Goal: Find specific page/section: Find specific page/section

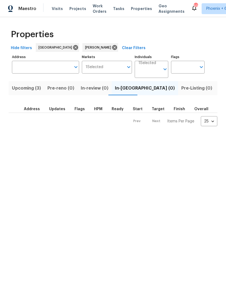
click at [219, 88] on span "Listed (12)" at bounding box center [230, 88] width 22 height 8
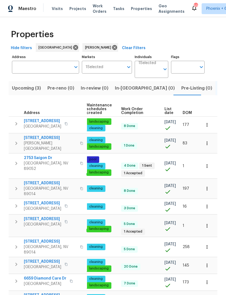
scroll to position [0, 70]
click at [190, 109] on th "DOM" at bounding box center [190, 109] width 18 height 15
click at [185, 111] on span "DOM" at bounding box center [187, 113] width 9 height 4
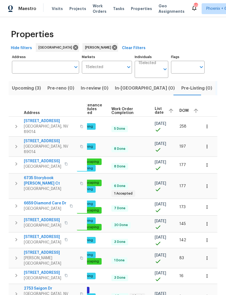
scroll to position [0, 79]
click at [181, 110] on span "DOM" at bounding box center [184, 111] width 9 height 4
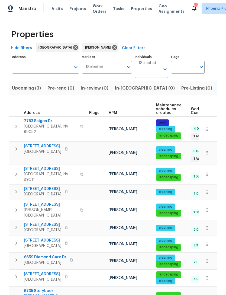
click at [206, 130] on icon "button" at bounding box center [207, 128] width 5 height 5
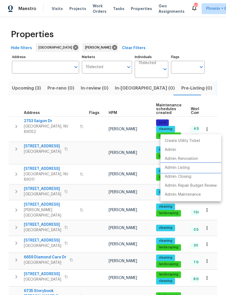
click at [188, 168] on p "Admin: Listing" at bounding box center [177, 168] width 25 height 6
click at [208, 109] on div at bounding box center [113, 147] width 226 height 295
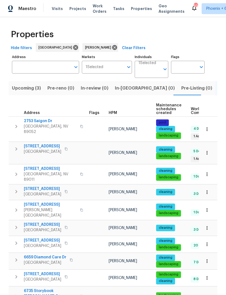
click at [207, 150] on icon "button" at bounding box center [207, 152] width 5 height 5
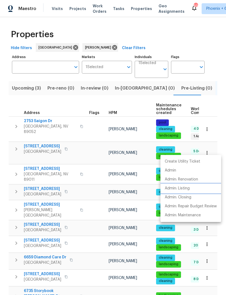
click at [191, 189] on li "Admin: Listing" at bounding box center [191, 188] width 61 height 9
click at [193, 130] on div at bounding box center [113, 147] width 226 height 295
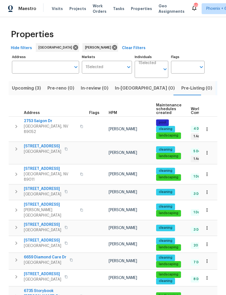
click at [205, 171] on icon "button" at bounding box center [207, 173] width 5 height 5
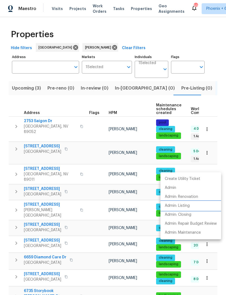
click at [186, 205] on p "Admin: Listing" at bounding box center [177, 206] width 25 height 6
click at [197, 31] on div at bounding box center [113, 147] width 226 height 295
